Goal: Transaction & Acquisition: Obtain resource

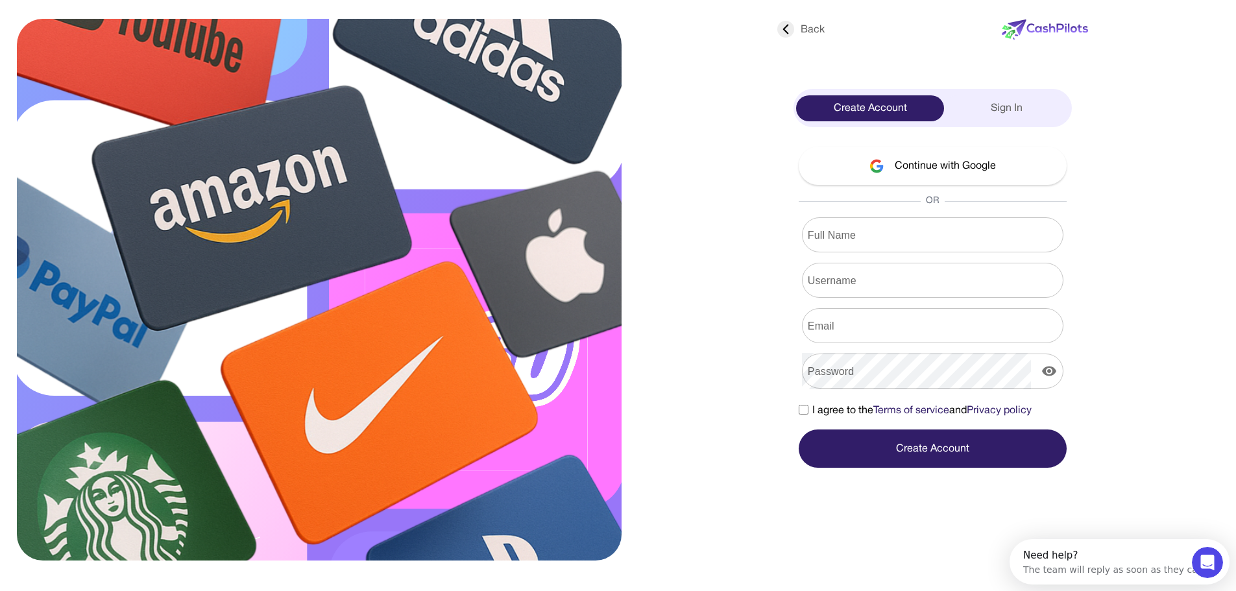
click at [925, 168] on button "Continue with Google" at bounding box center [933, 166] width 268 height 38
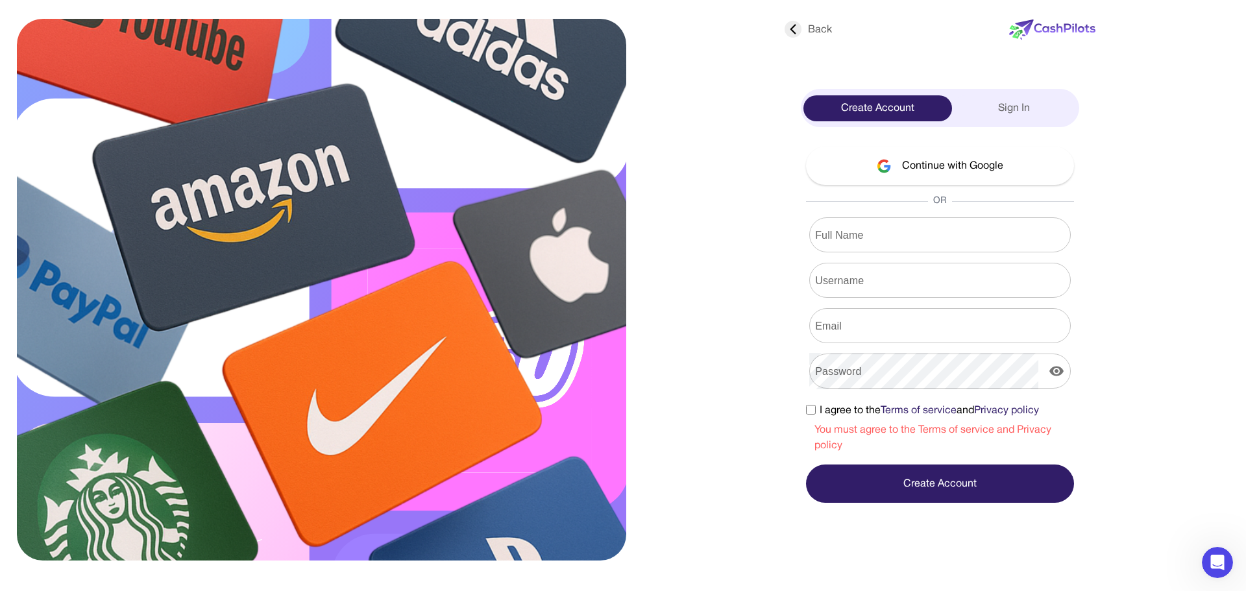
click at [967, 175] on button "Continue with Google" at bounding box center [940, 166] width 268 height 38
click at [979, 165] on button "Continue with Google" at bounding box center [940, 166] width 268 height 38
click at [923, 110] on div "Create Account" at bounding box center [877, 108] width 149 height 26
click at [909, 232] on input "Full Name" at bounding box center [939, 235] width 261 height 36
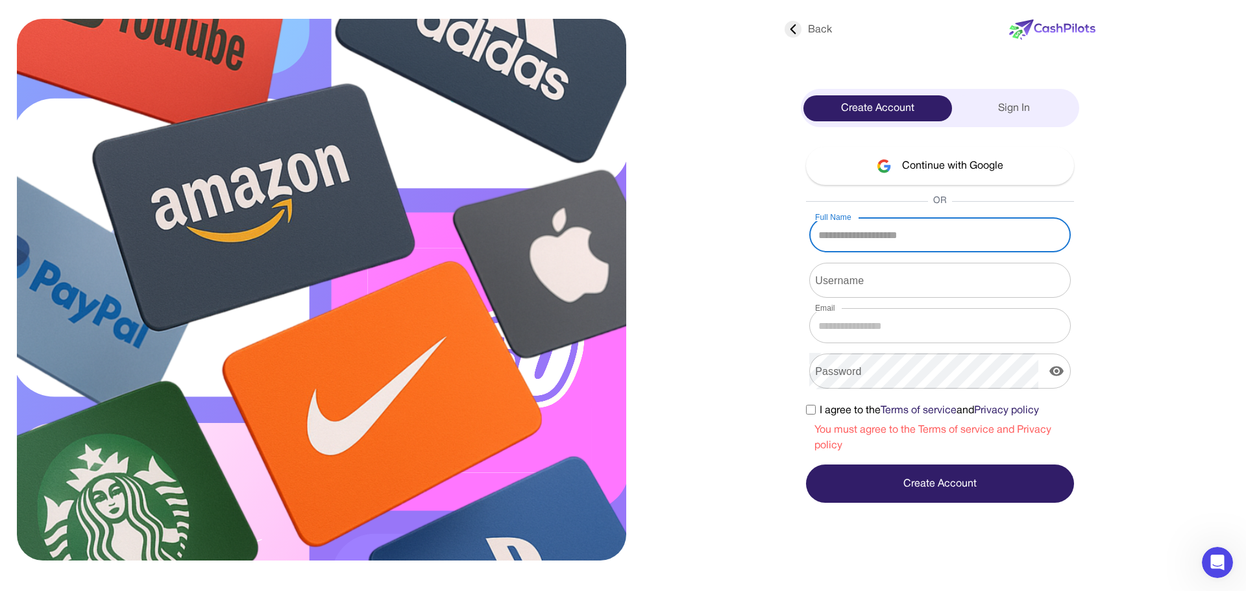
type input "**********"
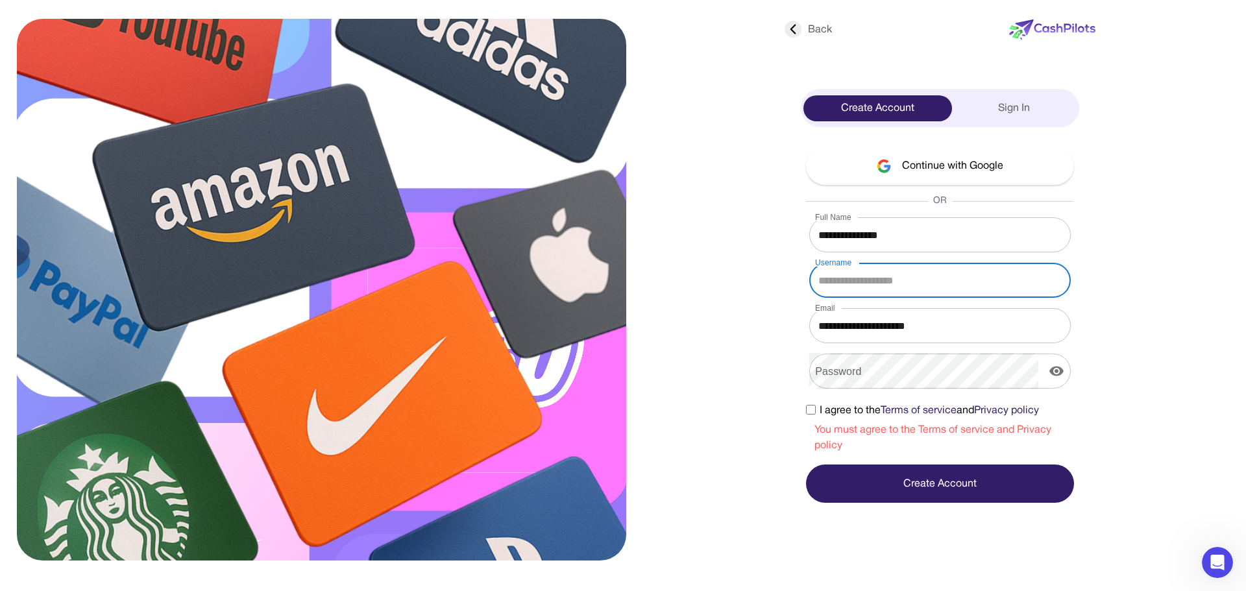
click at [947, 282] on input "Username" at bounding box center [939, 280] width 261 height 36
click at [1062, 363] on icon "display the password" at bounding box center [1056, 371] width 16 height 16
type input "******"
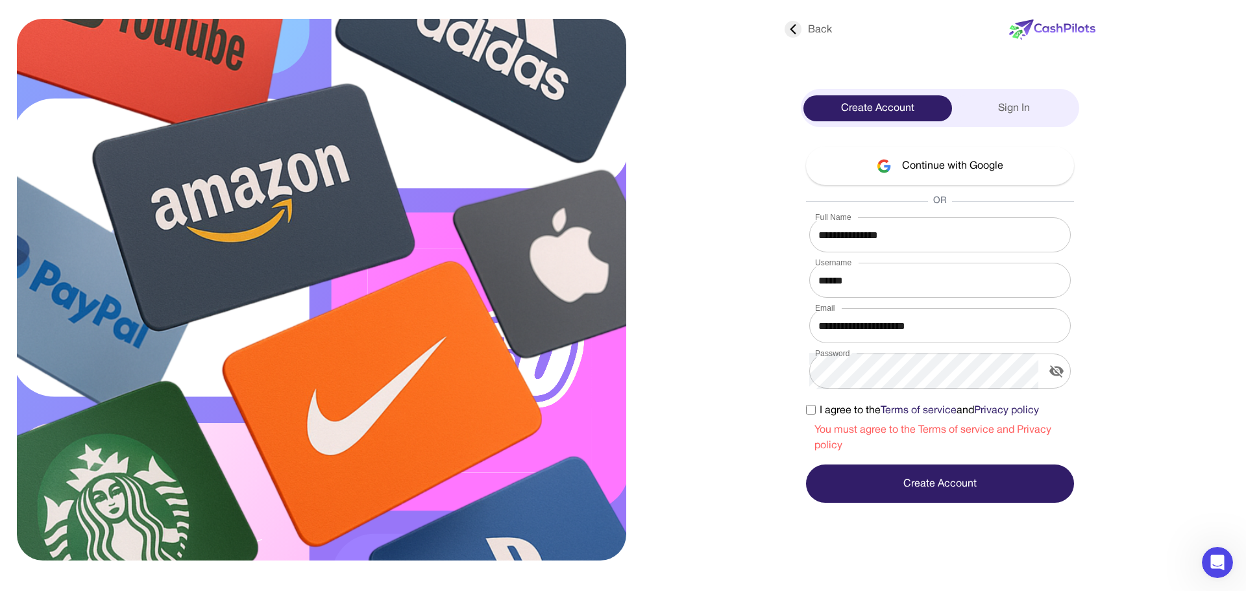
click at [800, 426] on div "**********" at bounding box center [939, 258] width 321 height 490
click at [949, 473] on button "Create Account" at bounding box center [940, 483] width 268 height 38
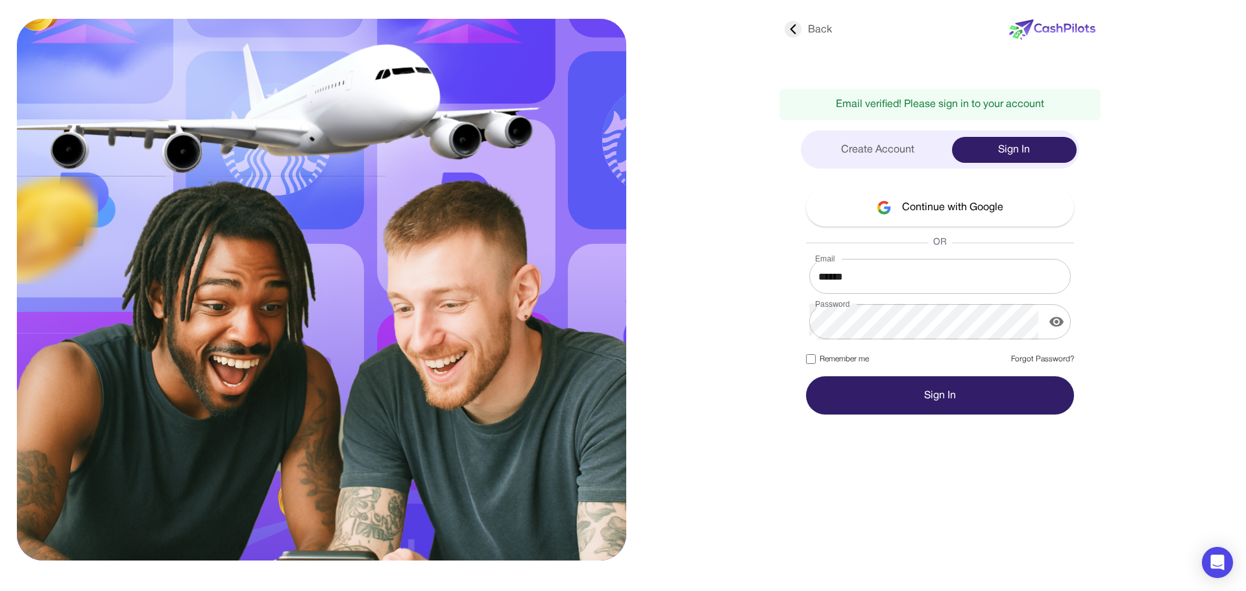
click at [1057, 321] on icon "display the password" at bounding box center [1056, 322] width 14 height 10
click at [948, 398] on button "Sign In" at bounding box center [940, 395] width 268 height 38
click at [865, 274] on input "******" at bounding box center [939, 276] width 261 height 36
type input "*"
type input "**********"
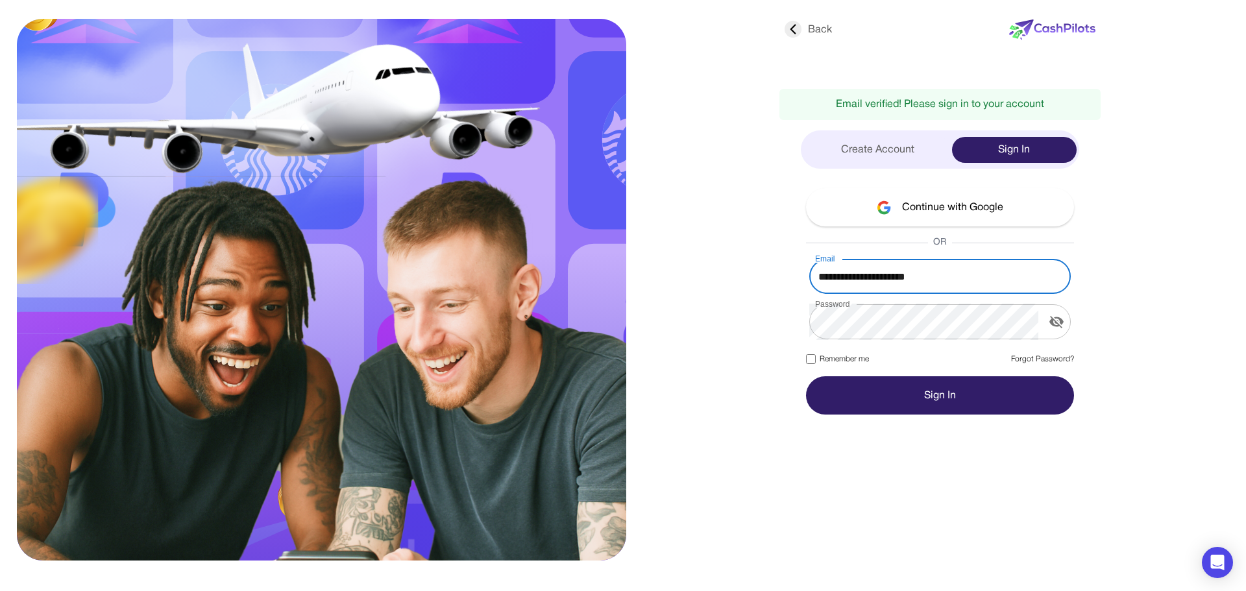
click at [927, 403] on button "Sign In" at bounding box center [940, 395] width 268 height 38
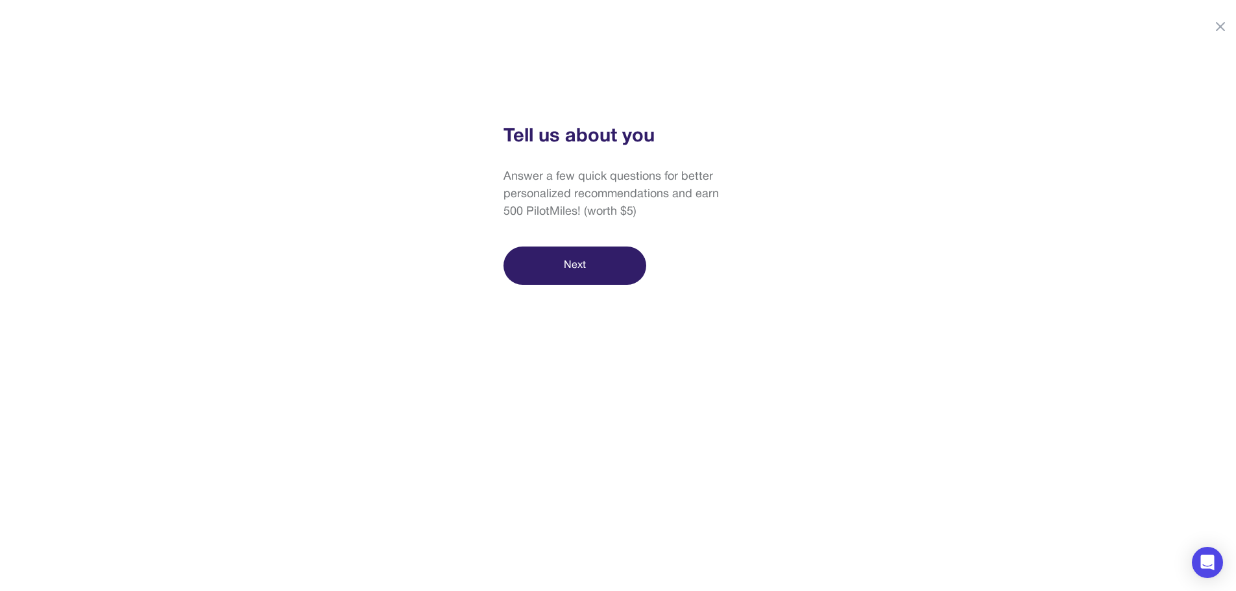
click at [587, 265] on button "Next" at bounding box center [574, 266] width 143 height 38
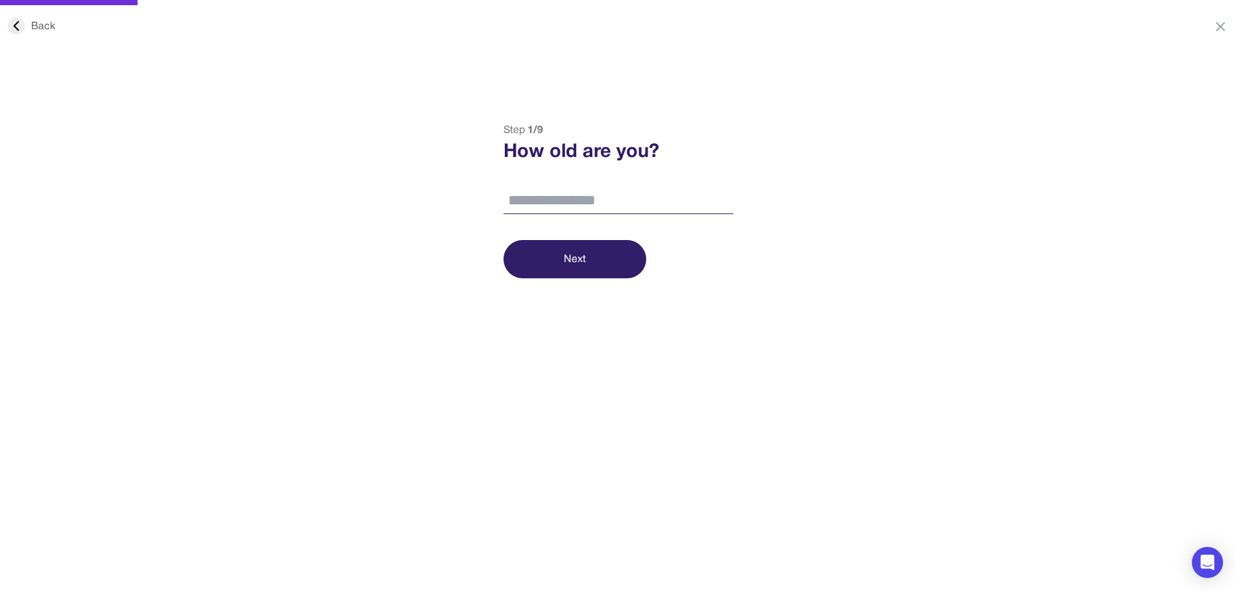
click at [614, 199] on input "number" at bounding box center [618, 200] width 230 height 27
type input "**"
click at [727, 205] on input "**" at bounding box center [618, 200] width 230 height 27
type input "**"
click at [606, 254] on button "Next" at bounding box center [574, 259] width 143 height 38
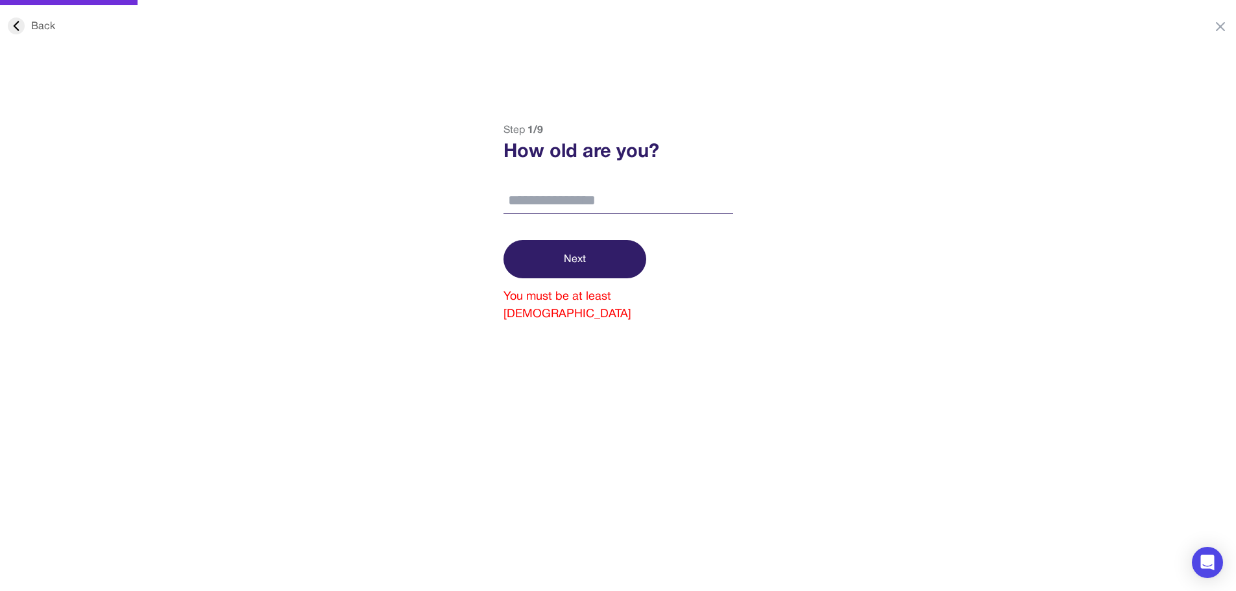
click at [517, 199] on input "***" at bounding box center [618, 200] width 230 height 27
type input "**"
click at [541, 251] on button "Next" at bounding box center [574, 259] width 143 height 38
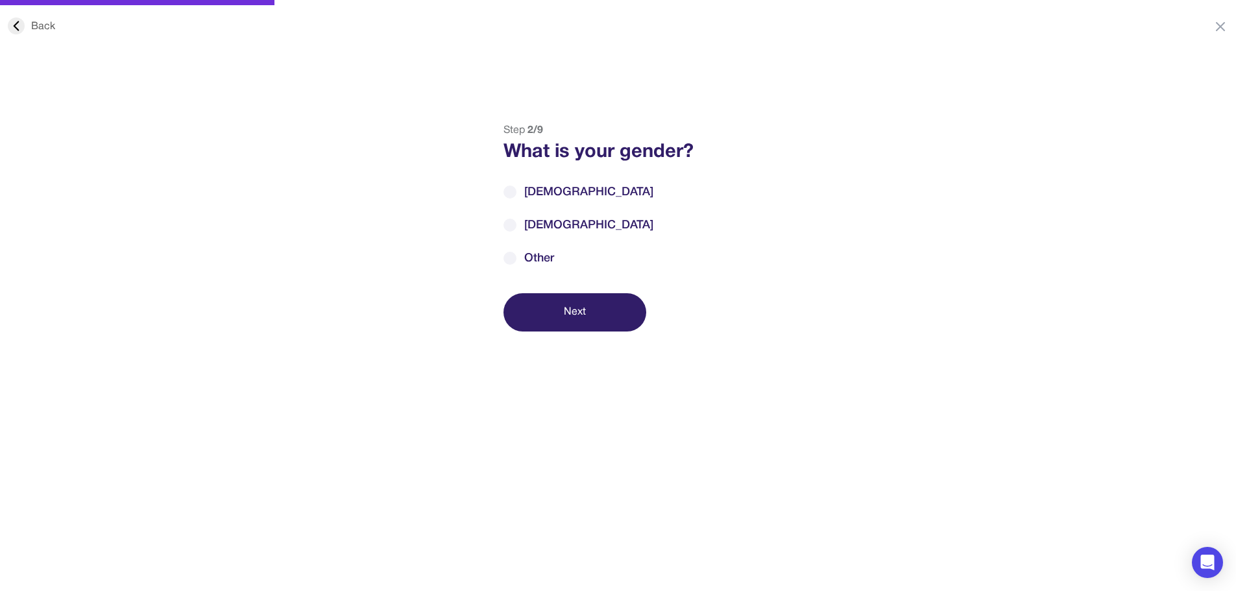
click at [511, 226] on div at bounding box center [509, 225] width 13 height 13
click at [593, 307] on button "Next" at bounding box center [574, 312] width 143 height 38
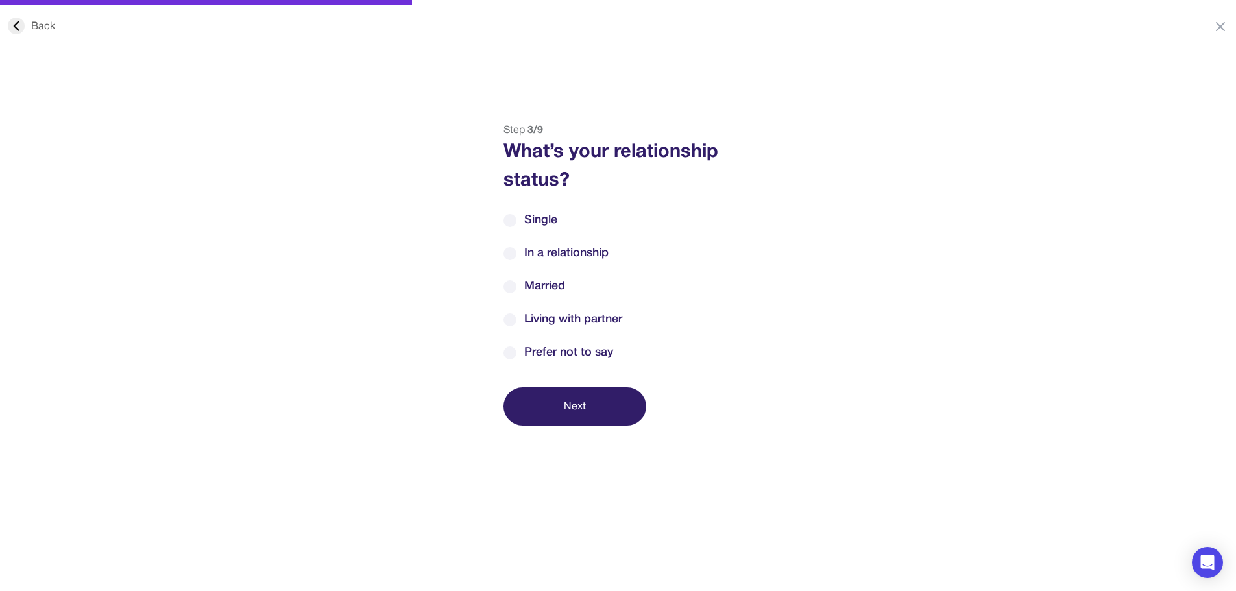
click at [516, 252] on div at bounding box center [509, 253] width 13 height 13
click at [600, 414] on button "Next" at bounding box center [574, 406] width 143 height 38
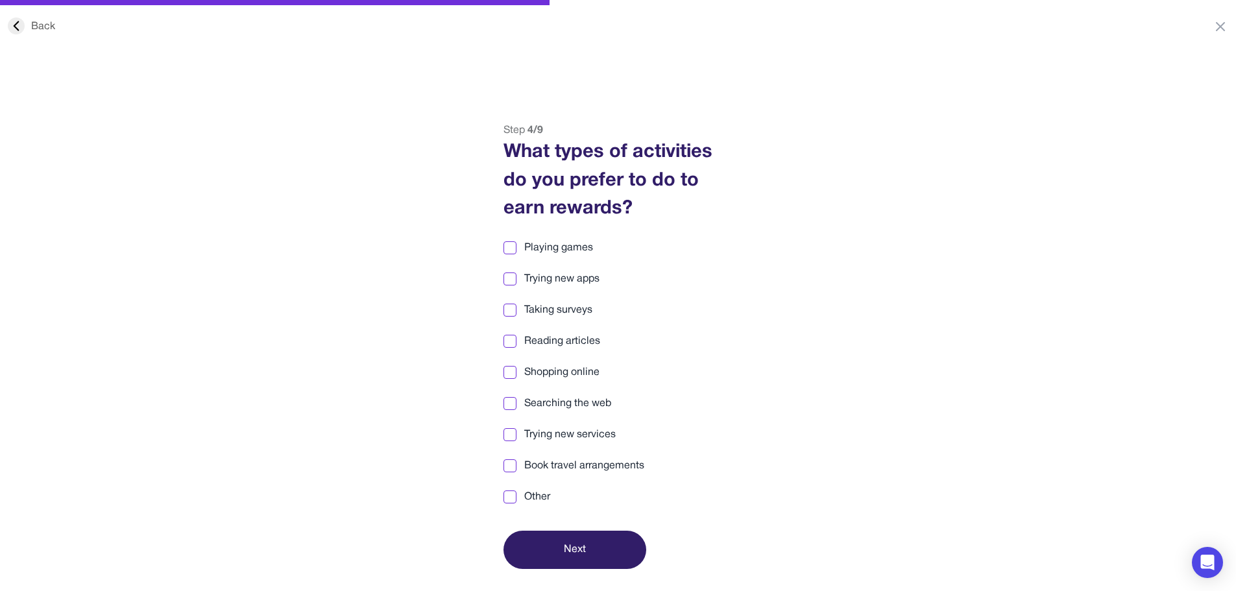
click at [508, 250] on div at bounding box center [509, 247] width 9 height 9
click at [507, 271] on label "Trying new apps" at bounding box center [618, 279] width 230 height 16
click at [509, 303] on label "Taking surveys" at bounding box center [618, 310] width 230 height 16
click at [578, 548] on button "Next" at bounding box center [574, 550] width 143 height 38
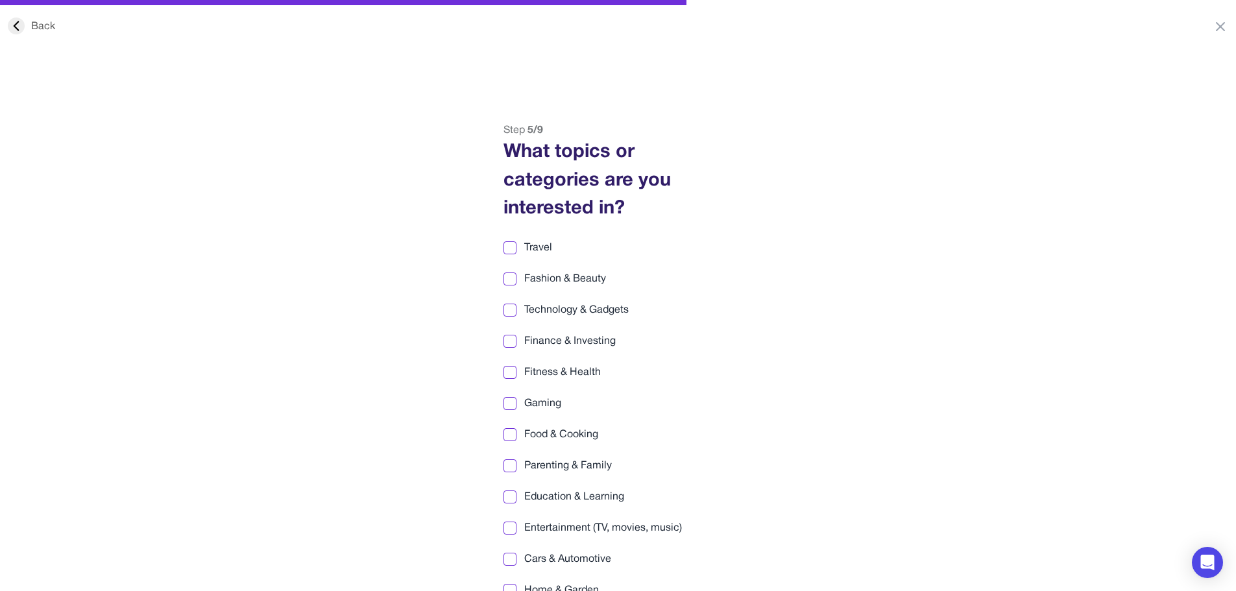
click at [509, 282] on div at bounding box center [509, 278] width 9 height 9
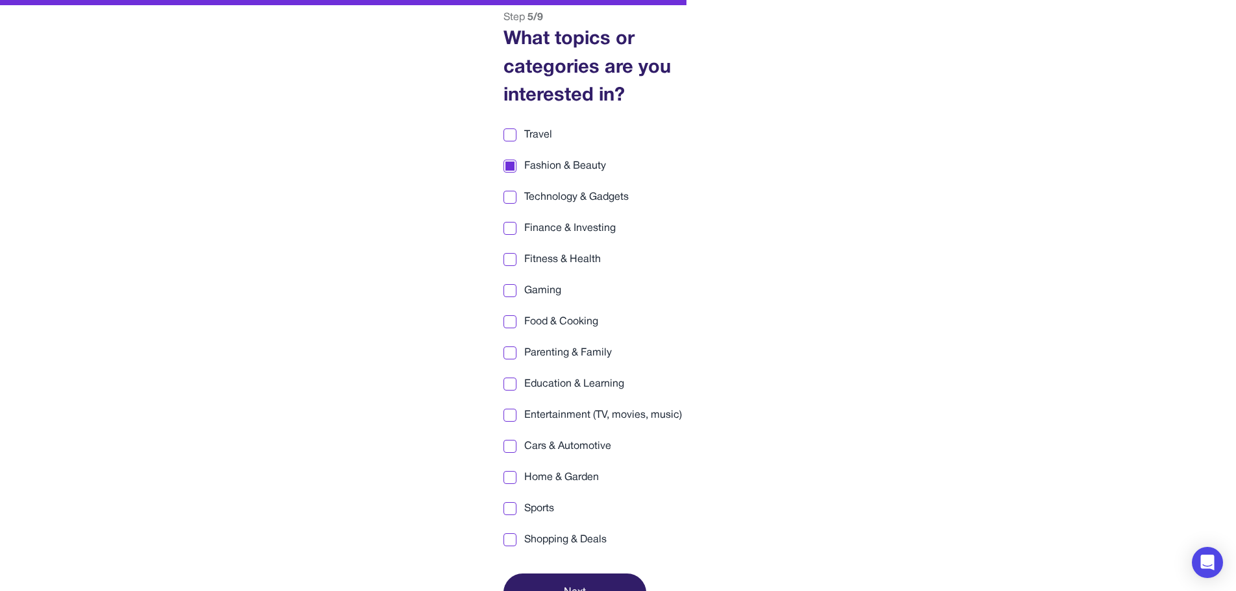
scroll to position [130, 0]
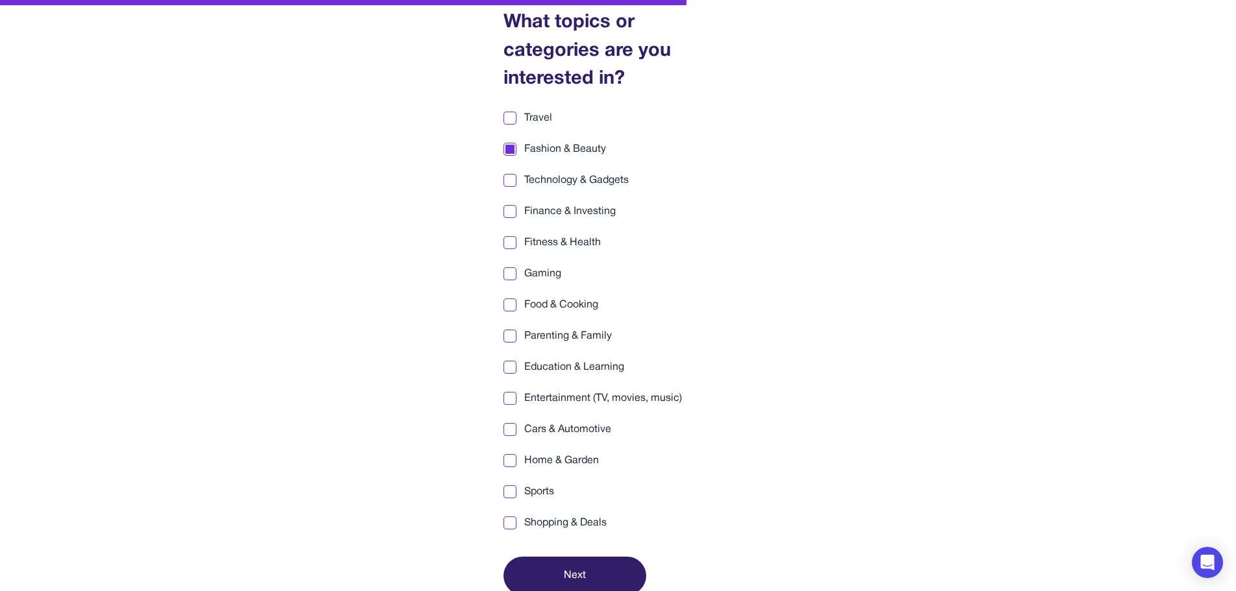
click at [506, 272] on div at bounding box center [509, 273] width 9 height 9
click at [512, 305] on div at bounding box center [509, 304] width 9 height 9
click at [512, 524] on div at bounding box center [509, 522] width 9 height 9
click at [584, 571] on button "Next" at bounding box center [574, 576] width 143 height 38
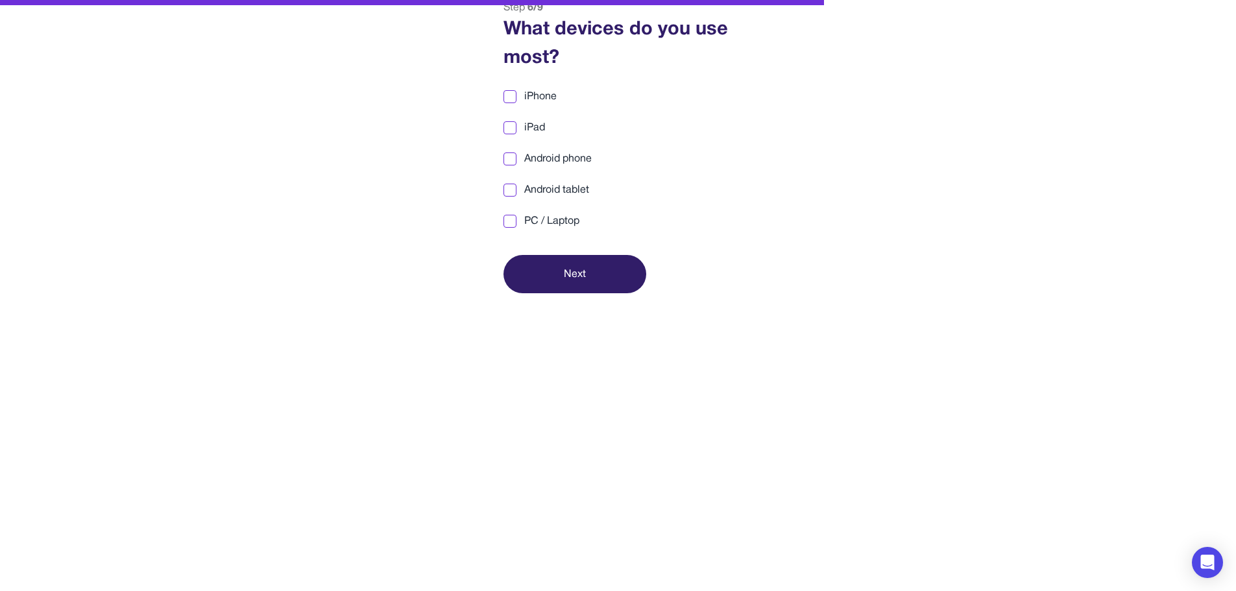
scroll to position [123, 0]
click at [512, 156] on div at bounding box center [509, 158] width 9 height 9
click at [514, 217] on div at bounding box center [509, 221] width 13 height 13
click at [564, 266] on button "Next" at bounding box center [574, 274] width 143 height 38
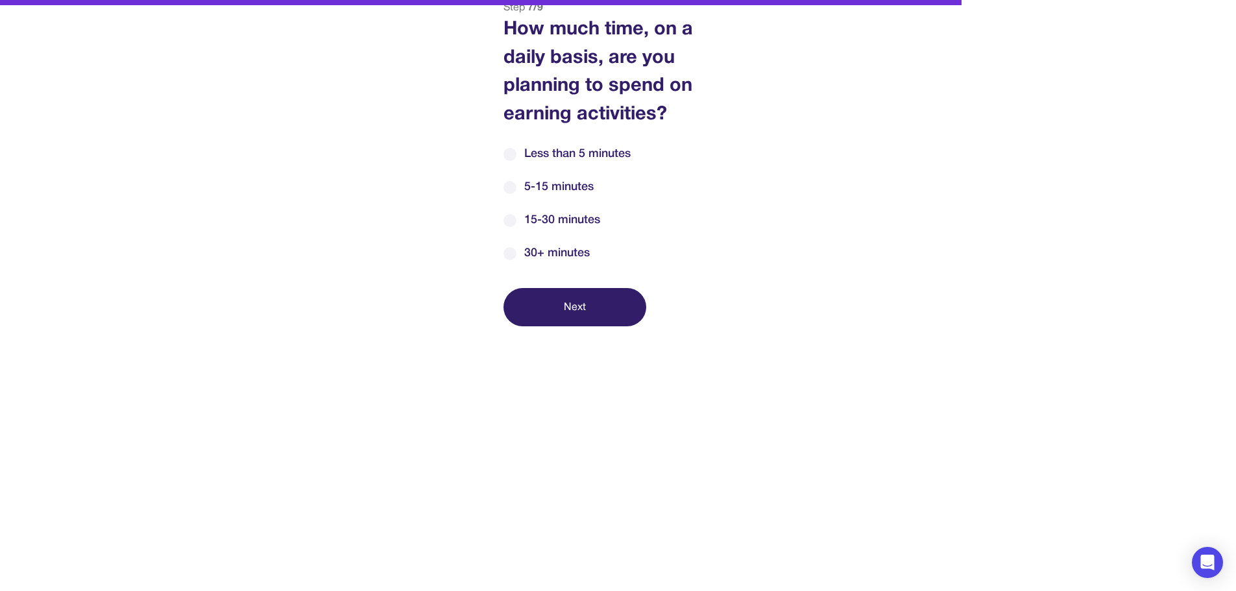
click at [505, 256] on div at bounding box center [509, 253] width 13 height 13
click at [591, 308] on button "Next" at bounding box center [574, 307] width 143 height 38
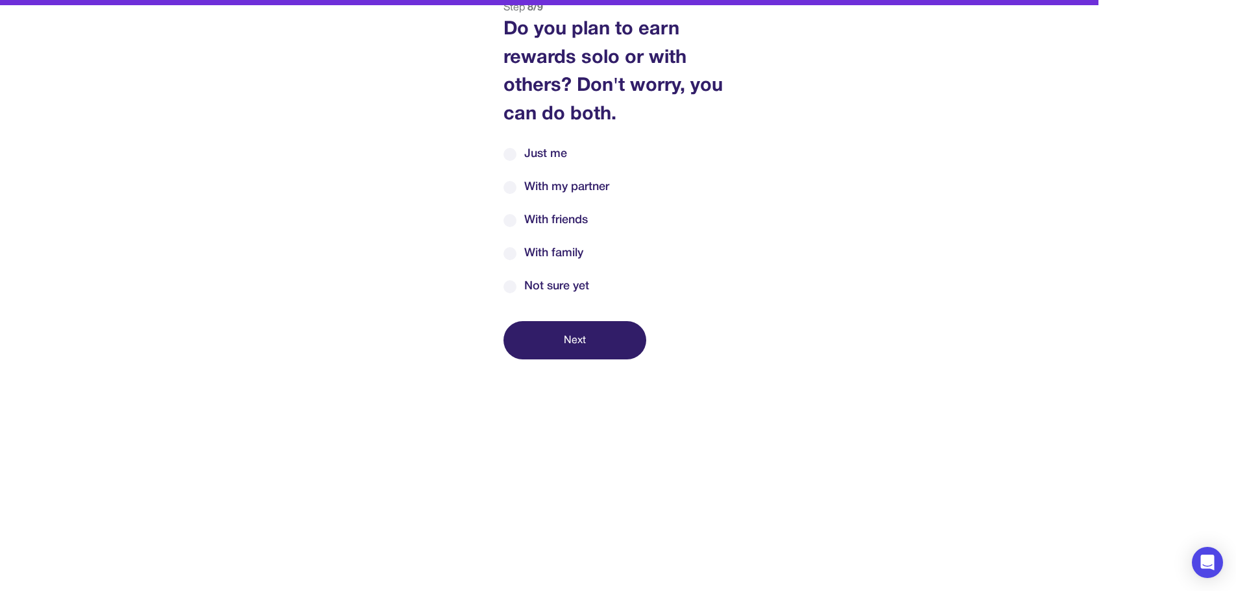
click at [591, 308] on div "Step 8 / 9 Do you plan to earn rewards solo or with others? Don't worry, you ca…" at bounding box center [618, 179] width 262 height 359
click at [519, 153] on label "Just me" at bounding box center [618, 154] width 230 height 18
click at [577, 334] on button "Next" at bounding box center [574, 340] width 143 height 38
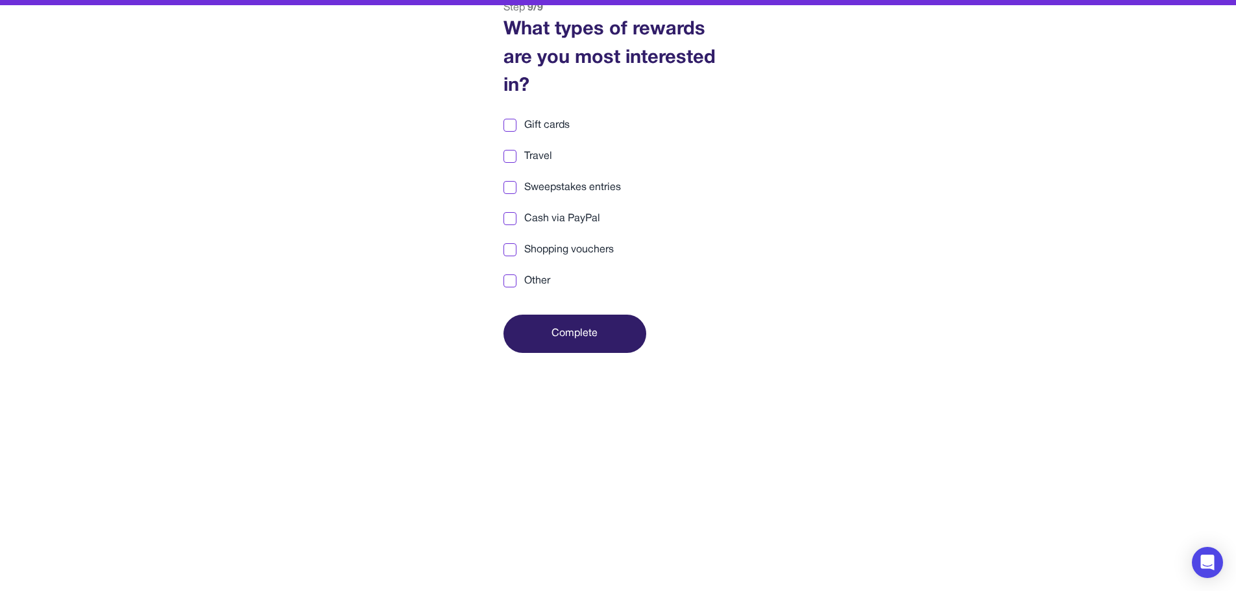
click at [507, 124] on div at bounding box center [509, 125] width 9 height 9
click at [509, 216] on div at bounding box center [509, 218] width 9 height 9
click at [574, 327] on button "Complete" at bounding box center [574, 334] width 143 height 38
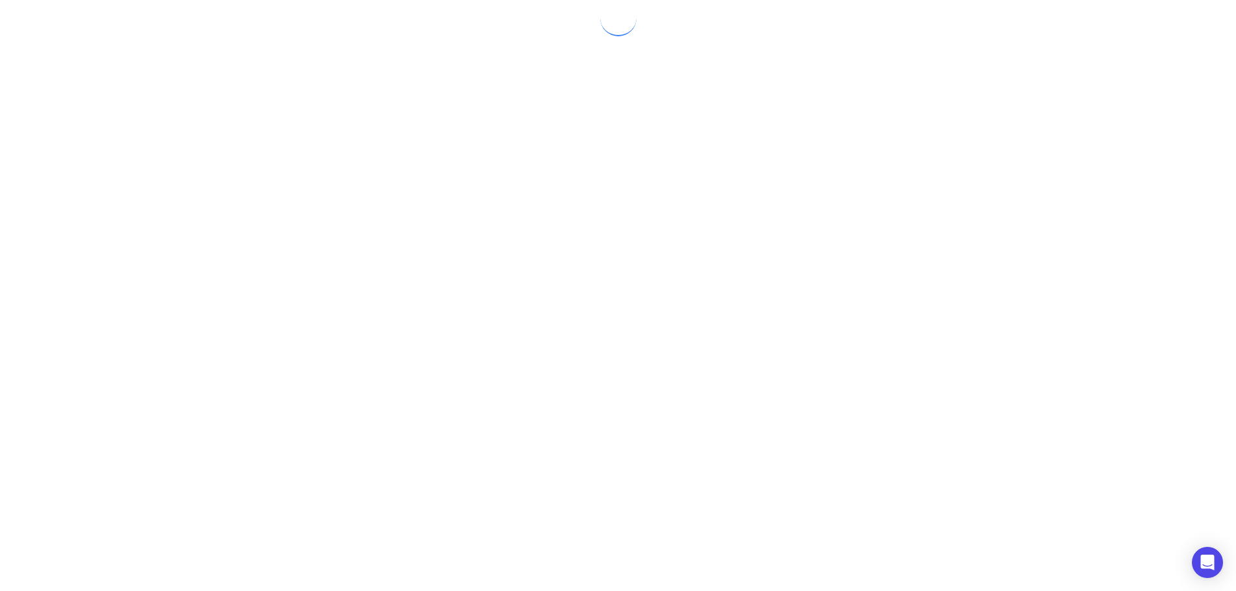
scroll to position [0, 0]
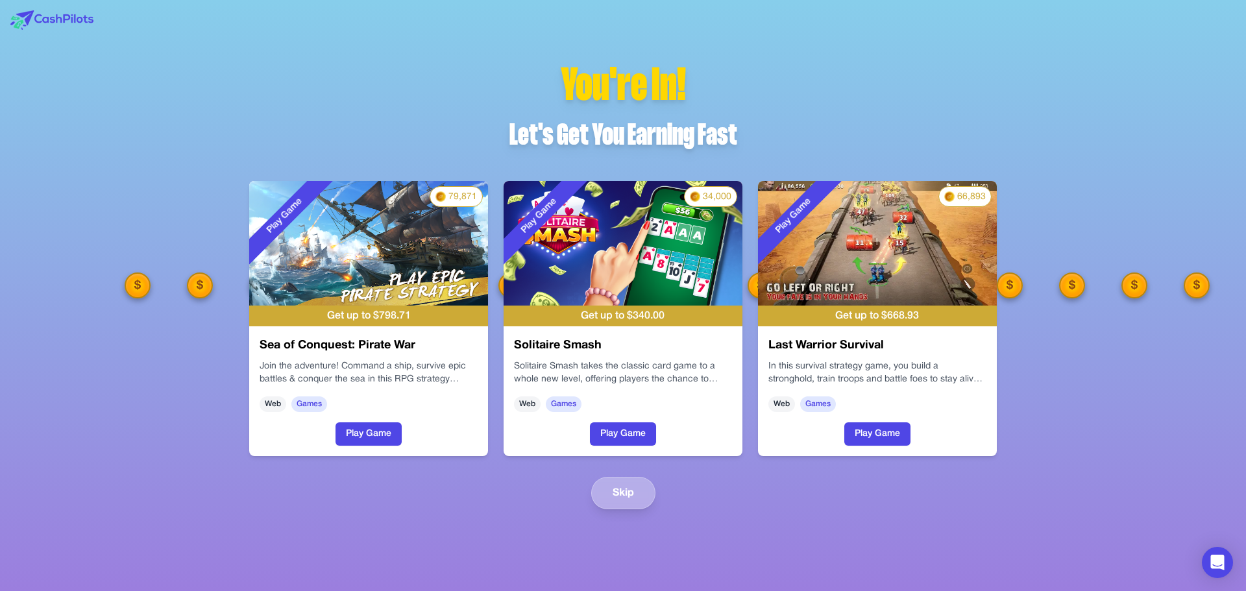
click at [632, 488] on button "Skip" at bounding box center [623, 493] width 64 height 32
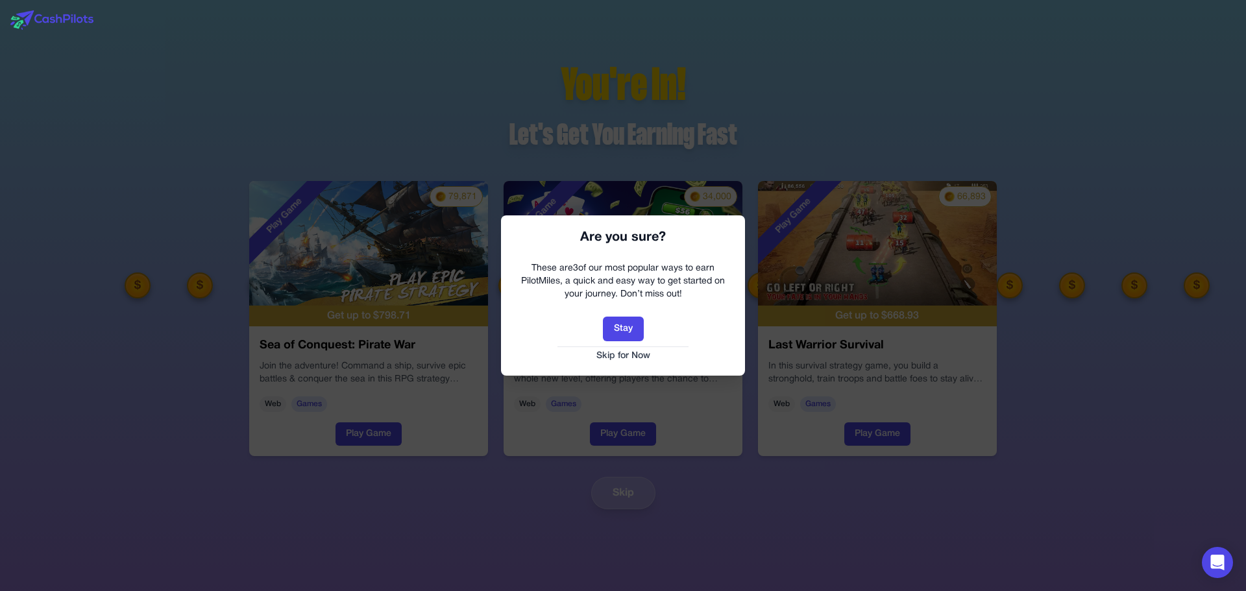
click at [623, 355] on button "Skip for Now" at bounding box center [623, 356] width 218 height 13
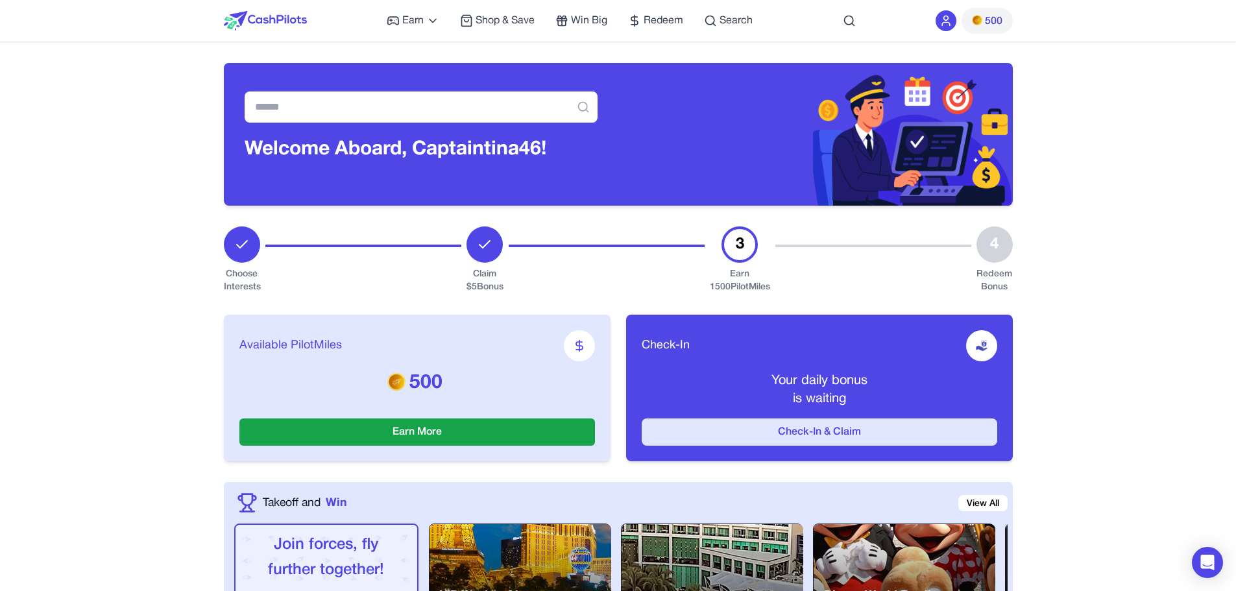
click at [793, 427] on button "Check-In & Claim" at bounding box center [819, 431] width 355 height 27
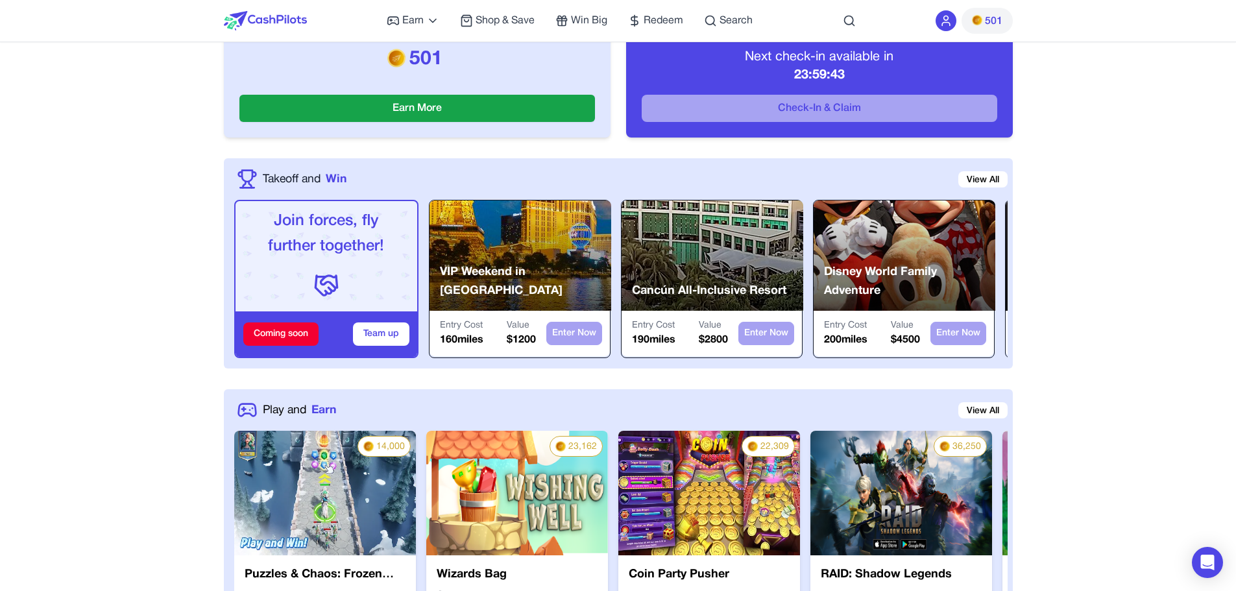
scroll to position [454, 0]
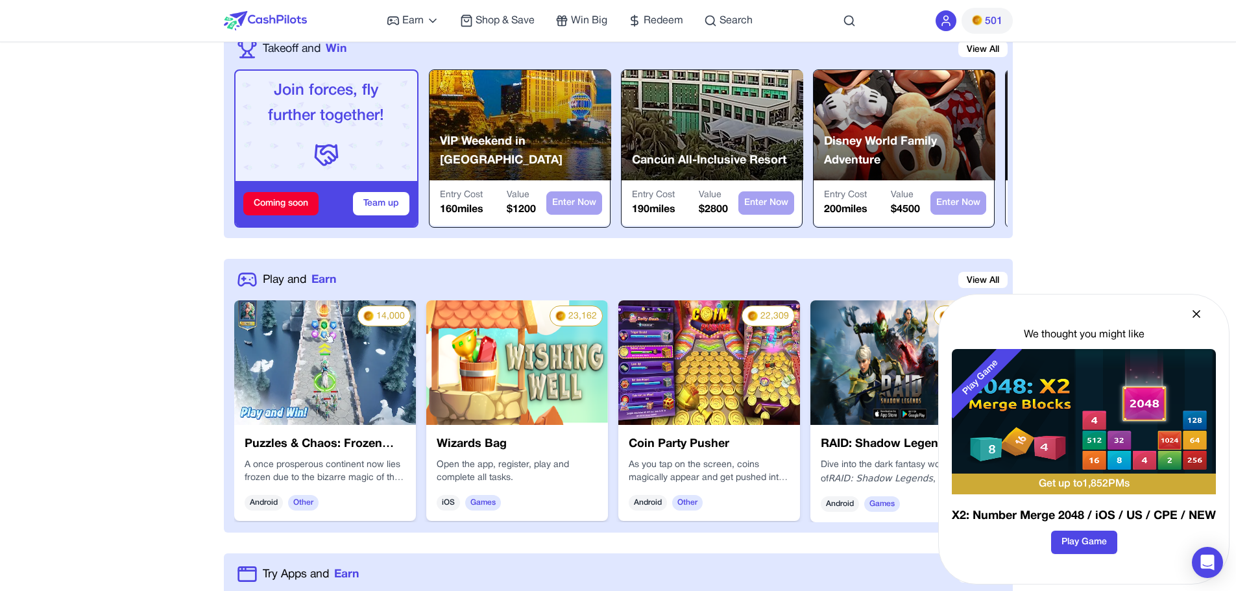
click at [1194, 313] on icon at bounding box center [1196, 313] width 13 height 13
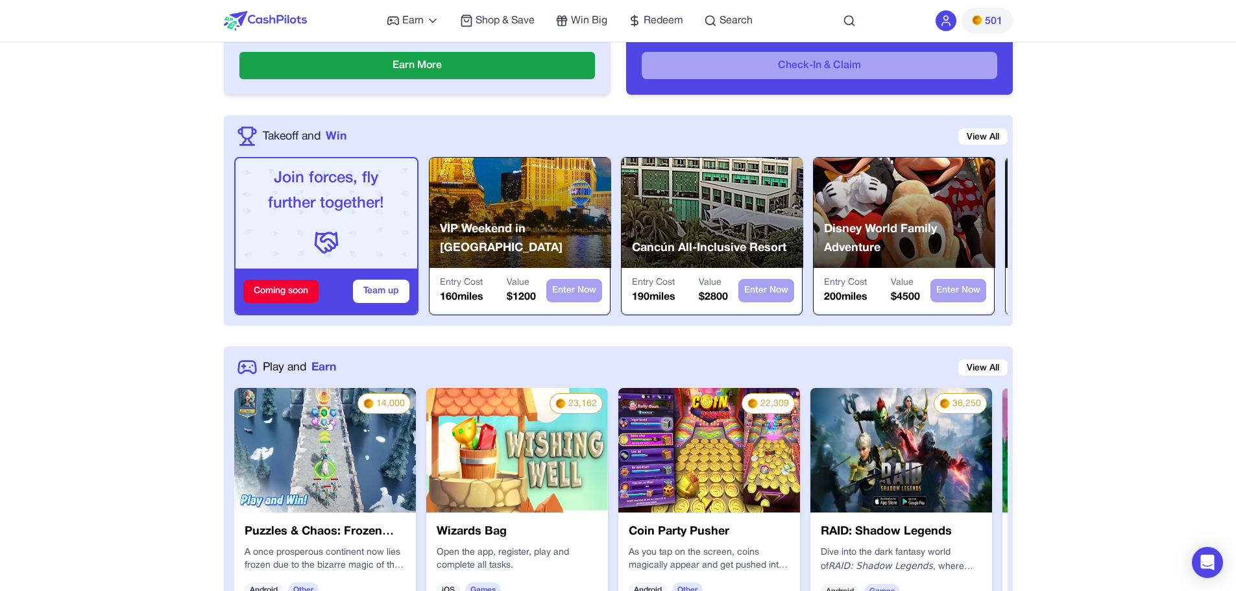
scroll to position [389, 0]
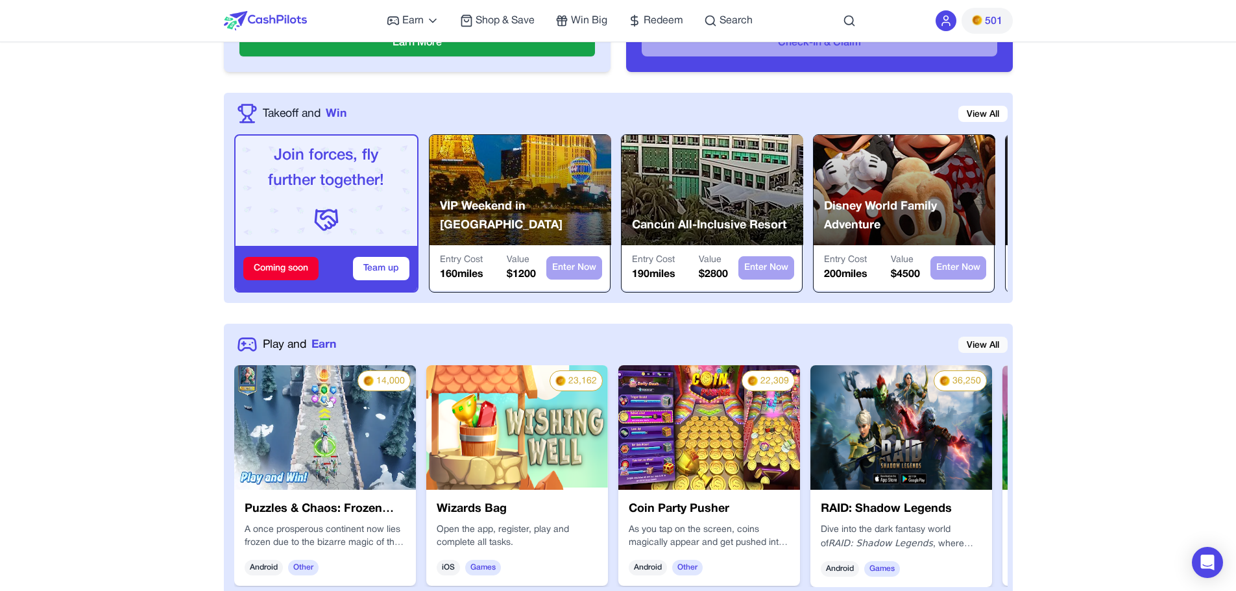
click at [988, 346] on link "View All" at bounding box center [982, 345] width 49 height 16
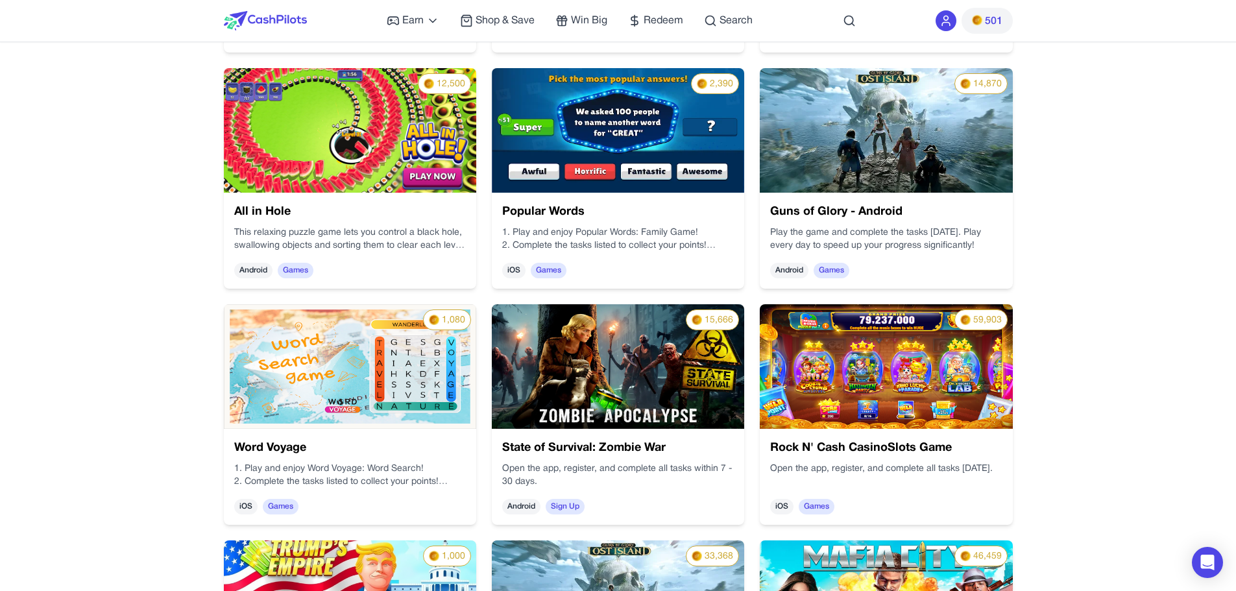
scroll to position [1168, 0]
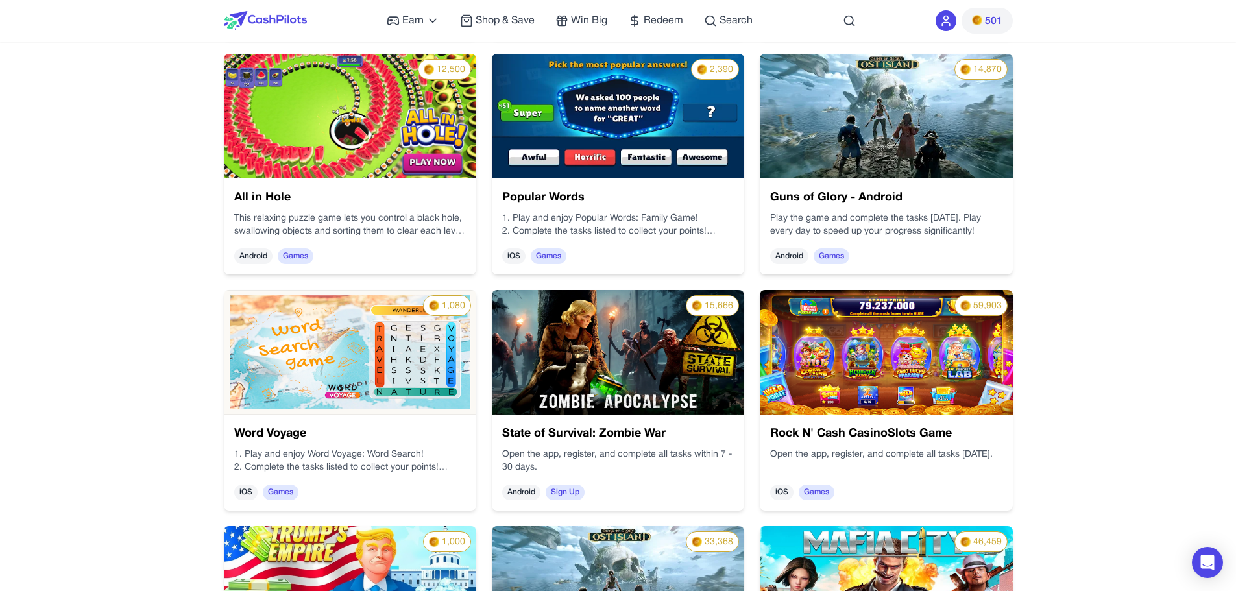
click at [344, 457] on p "1. Play and enjoy Word Voyage: Word Search!" at bounding box center [350, 454] width 232 height 13
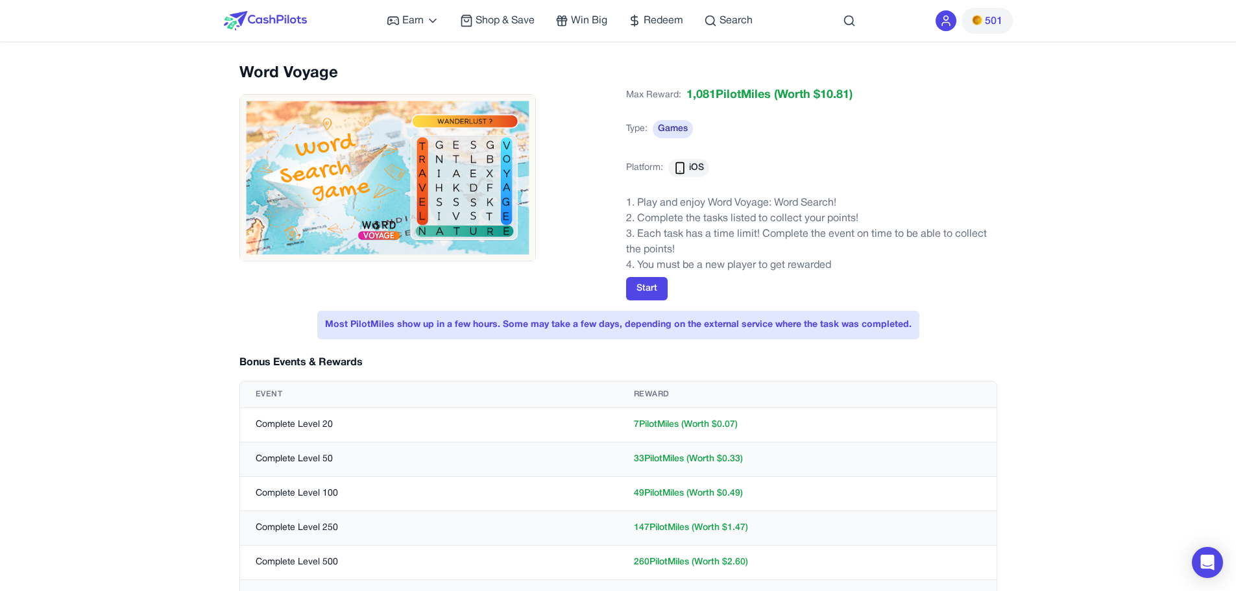
click at [47, 259] on div "Earn Play Games Enjoy fun games and earn Try New App Test new app for rewards T…" at bounding box center [618, 559] width 1236 height 1118
click at [653, 285] on button "Start" at bounding box center [647, 288] width 42 height 23
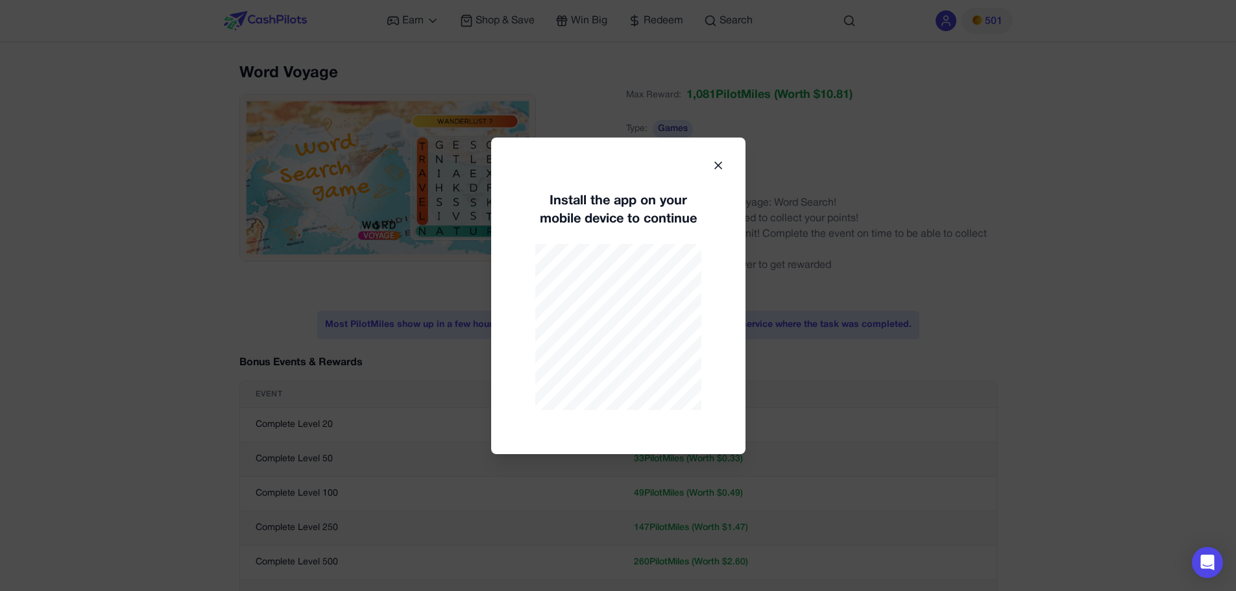
click at [734, 327] on div "Install the app on your mobile device to continue" at bounding box center [618, 296] width 254 height 317
click at [723, 163] on icon at bounding box center [718, 165] width 13 height 13
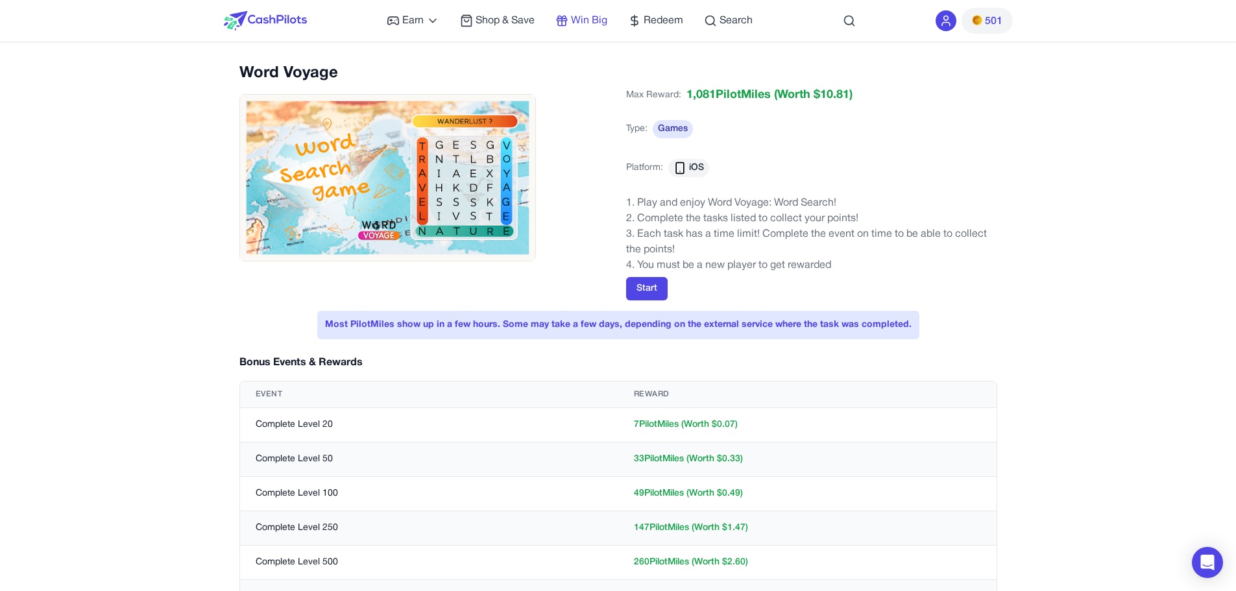
click at [594, 23] on span "Win Big" at bounding box center [589, 21] width 36 height 16
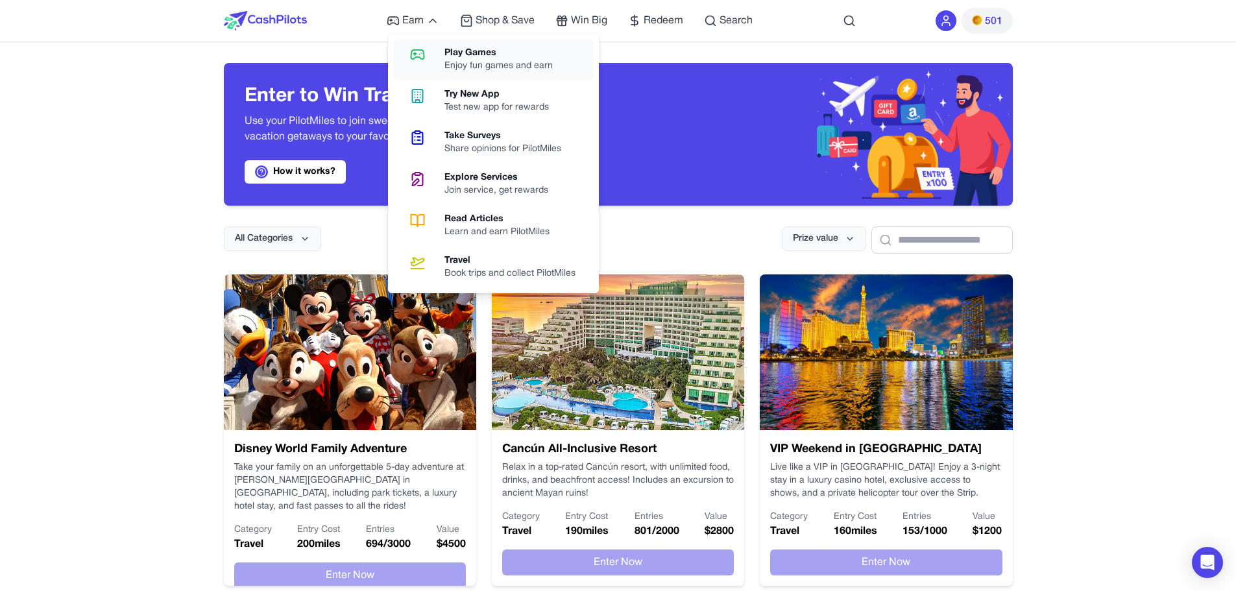
click at [472, 62] on div "Enjoy fun games and earn" at bounding box center [503, 66] width 119 height 13
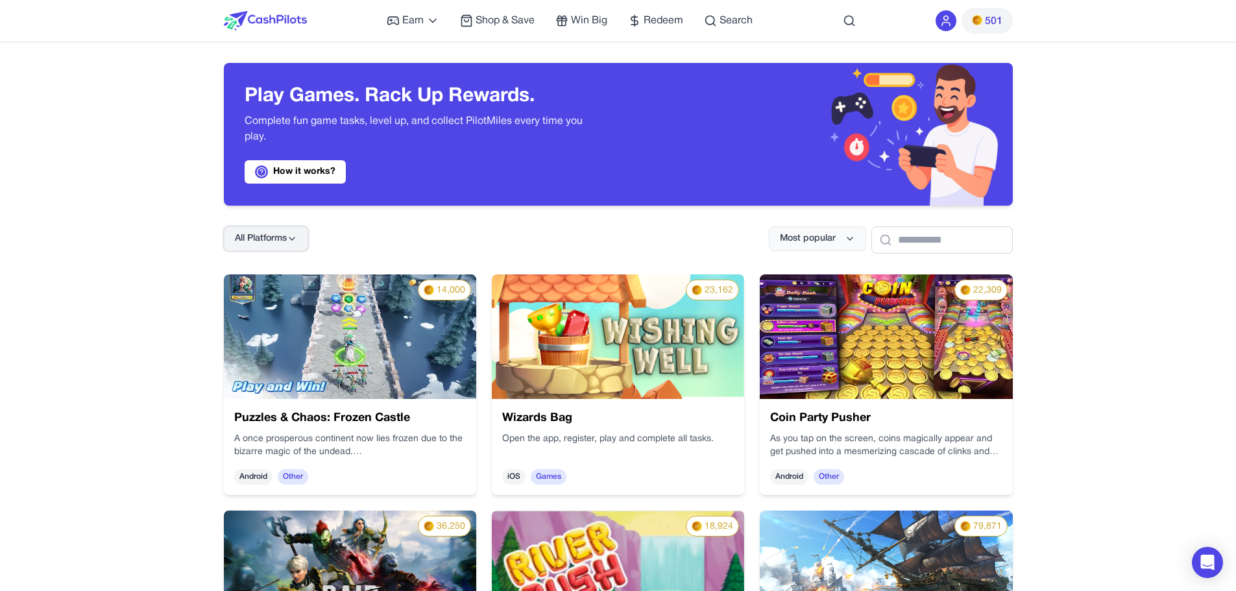
click at [294, 241] on icon at bounding box center [292, 239] width 10 height 10
click at [265, 319] on div "Android" at bounding box center [264, 322] width 81 height 27
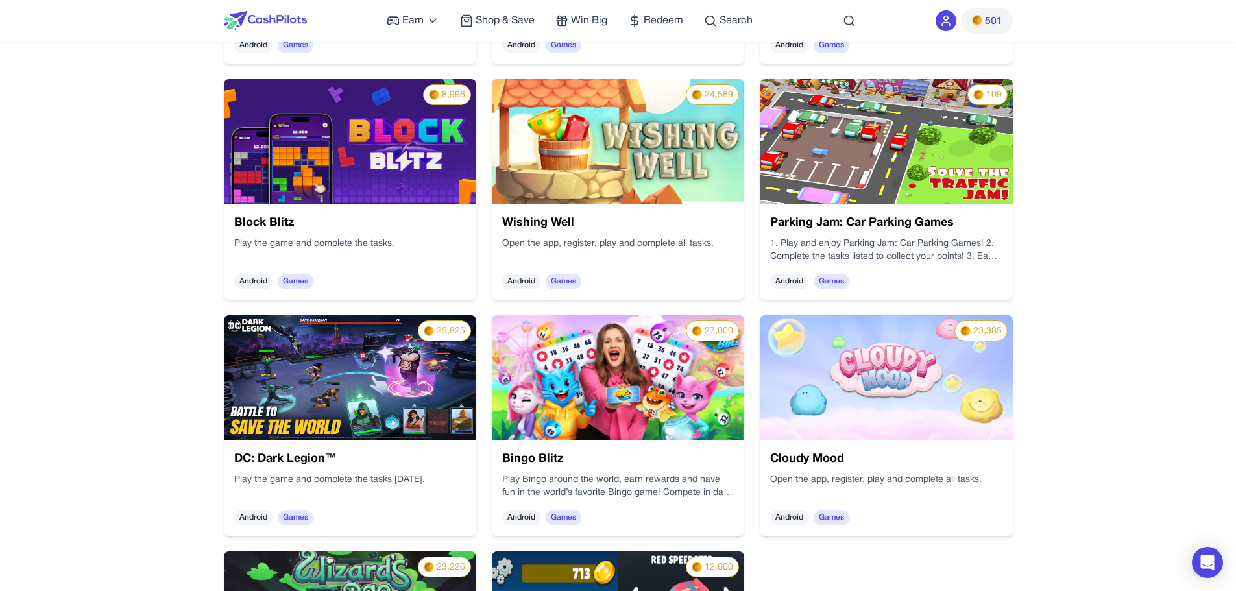
scroll to position [1297, 0]
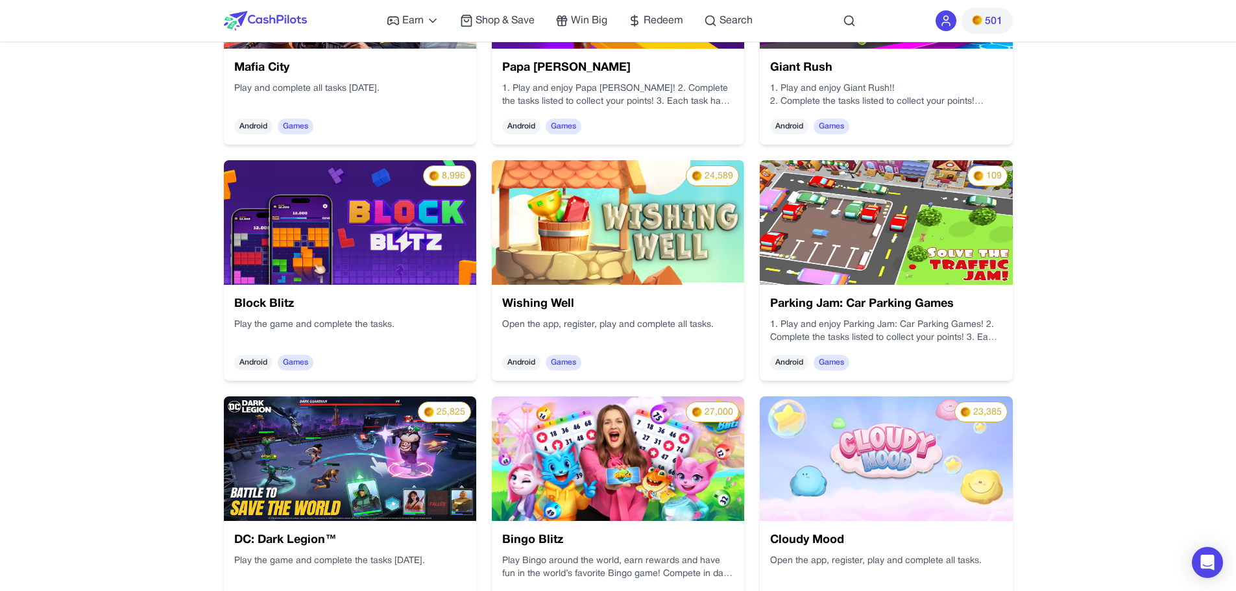
click at [872, 262] on img at bounding box center [886, 222] width 252 height 125
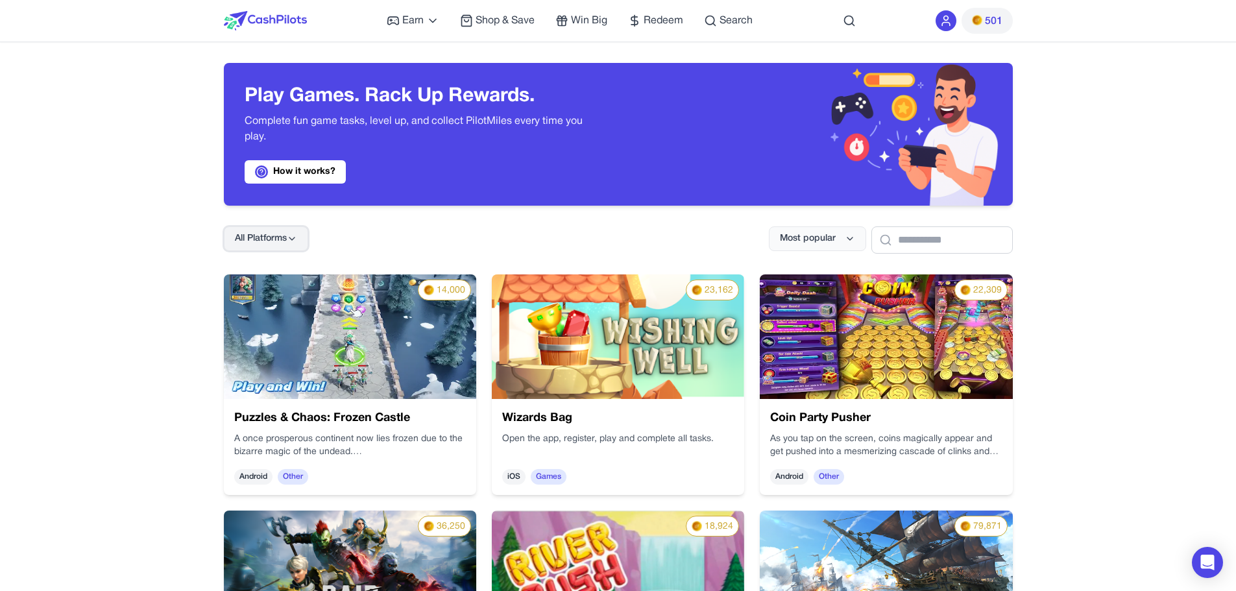
click at [276, 229] on button "All Platforms" at bounding box center [266, 238] width 84 height 25
click at [257, 323] on div "Android" at bounding box center [264, 322] width 81 height 27
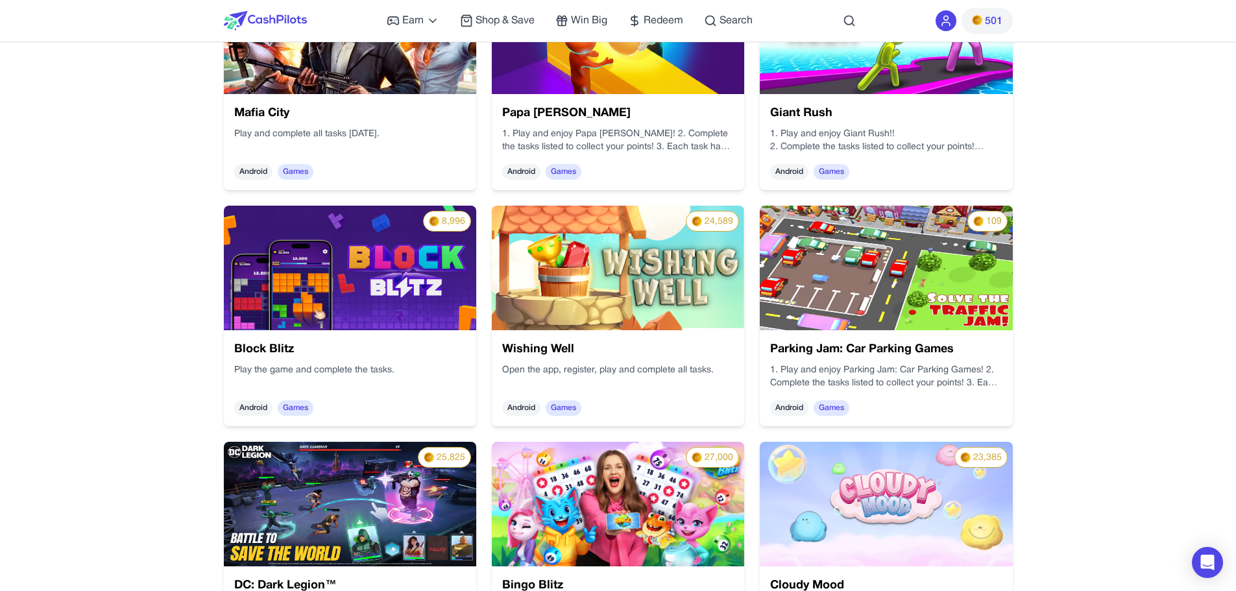
scroll to position [1362, 0]
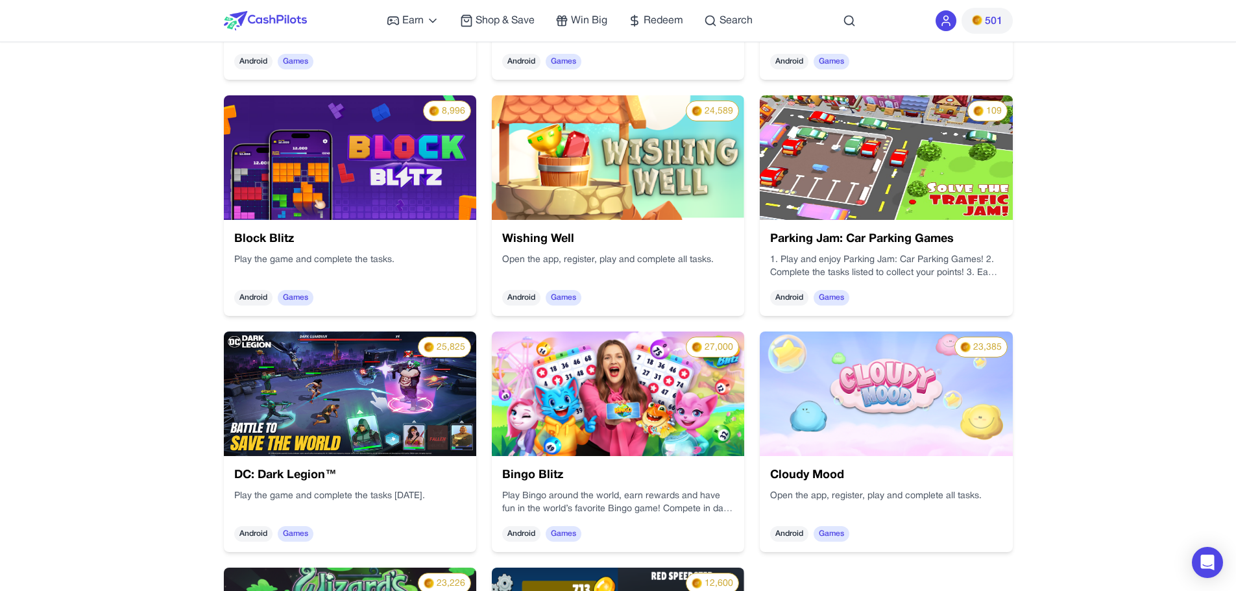
click at [354, 200] on img at bounding box center [350, 157] width 252 height 125
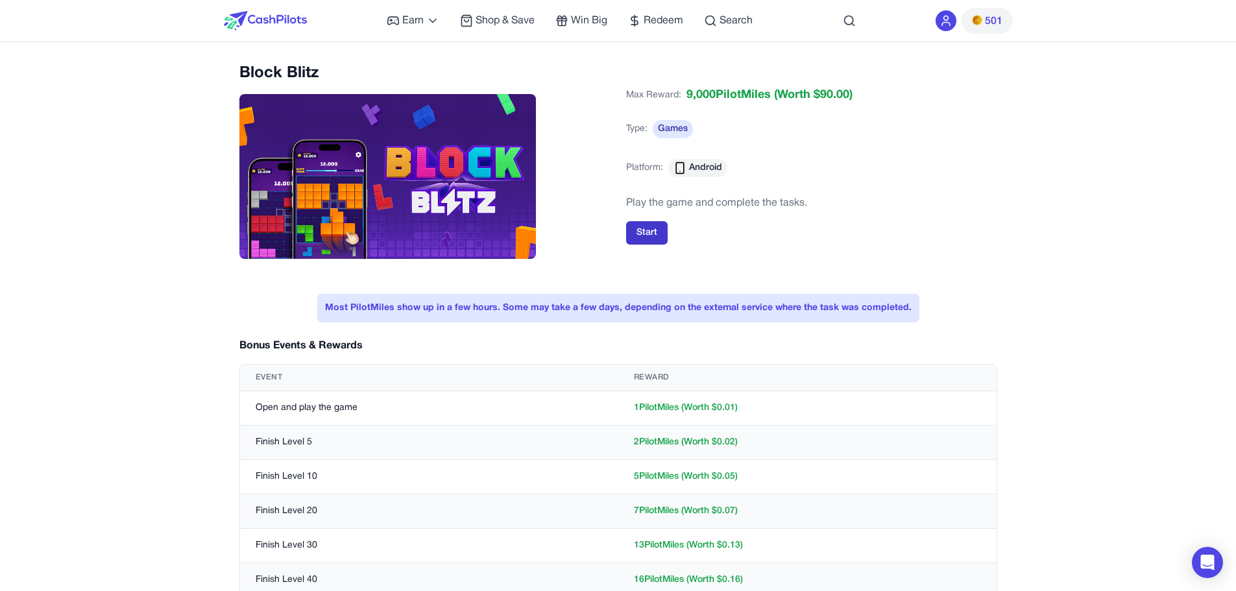
click at [652, 224] on button "Start" at bounding box center [647, 232] width 42 height 23
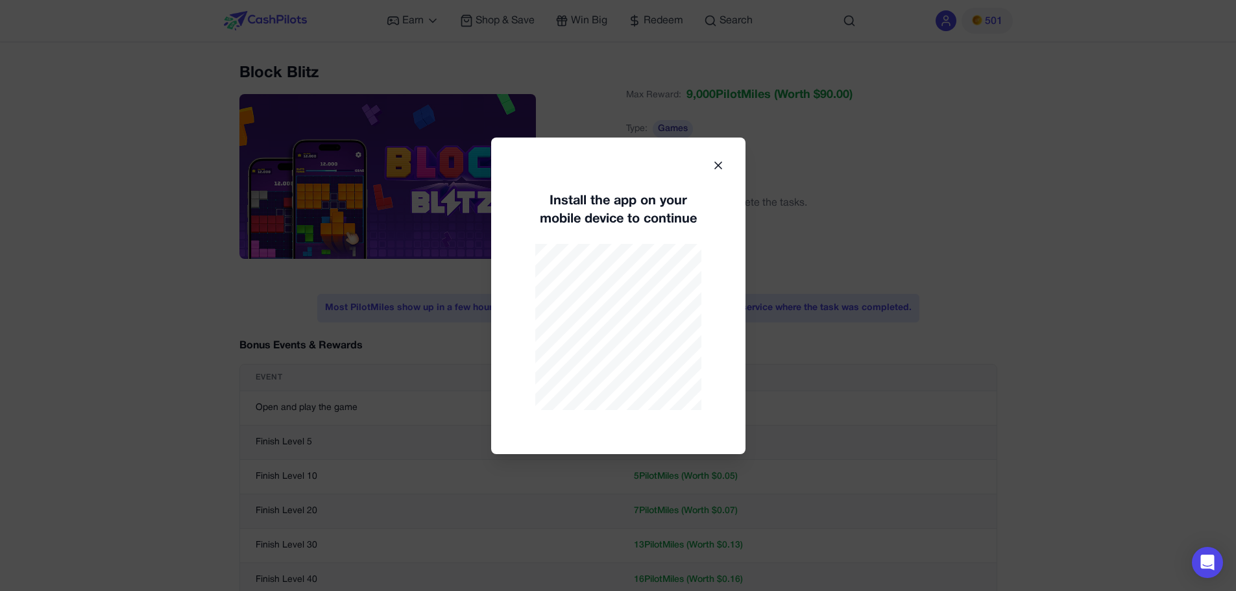
click at [716, 167] on icon at bounding box center [718, 165] width 6 height 6
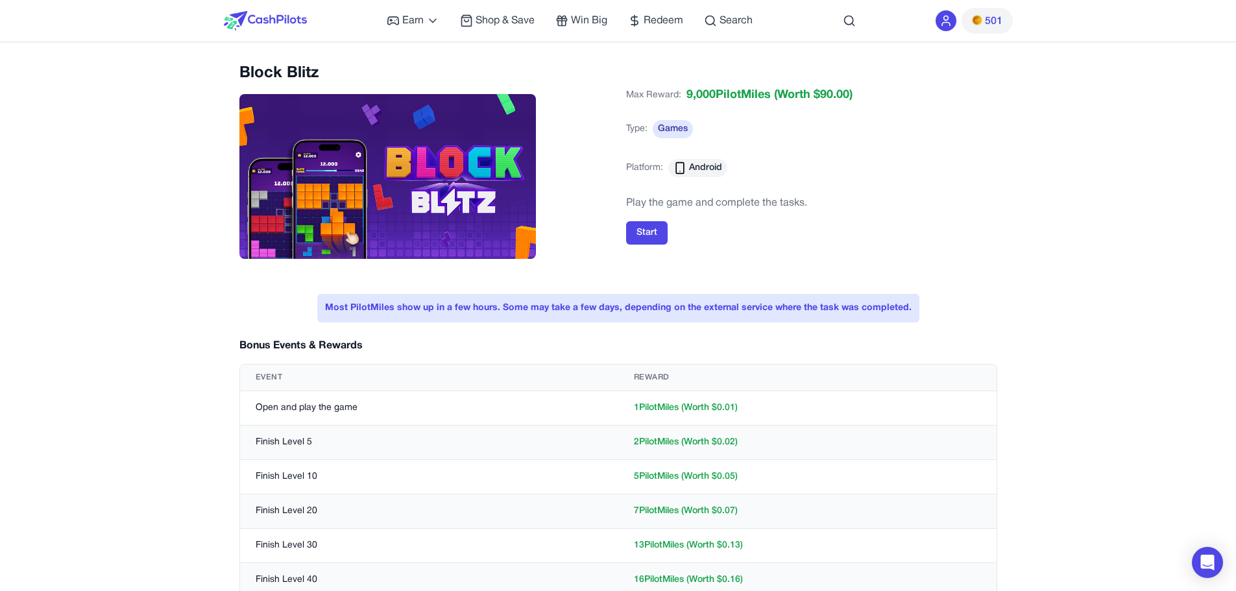
click at [740, 310] on div "Most PilotMiles show up in a few hours. Some may take a few days, depending on …" at bounding box center [618, 308] width 602 height 29
drag, startPoint x: 743, startPoint y: 312, endPoint x: 747, endPoint y: 319, distance: 7.3
click at [743, 320] on div "Most PilotMiles show up in a few hours. Some may take a few days, depending on …" at bounding box center [618, 308] width 602 height 29
